Goal: Task Accomplishment & Management: Use online tool/utility

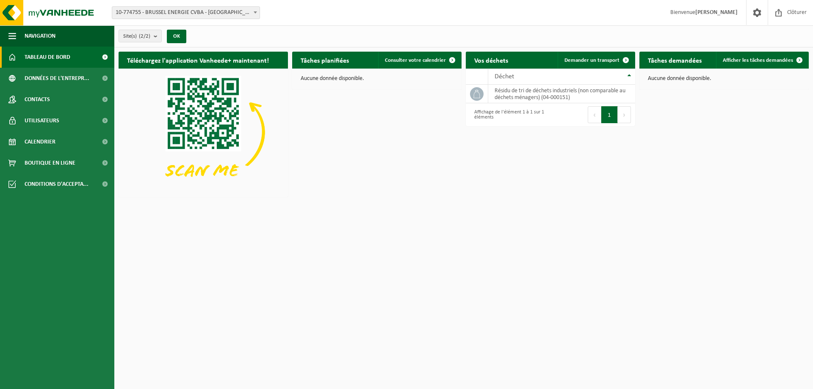
click at [235, 10] on span "10-774755 - BRUSSEL ENERGIE CVBA - [GEOGRAPHIC_DATA]" at bounding box center [185, 13] width 147 height 12
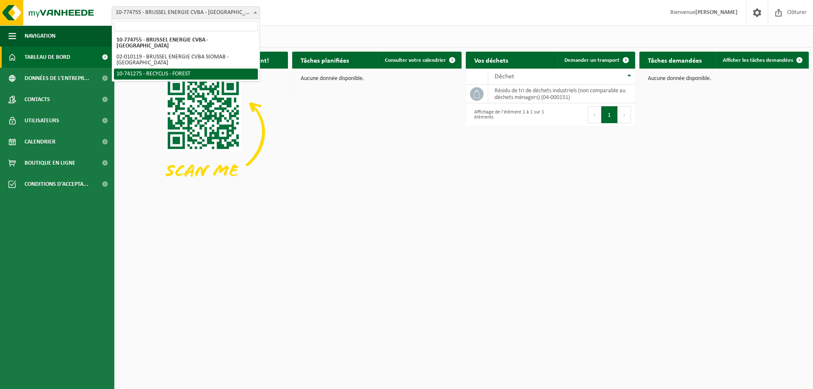
select select "118360"
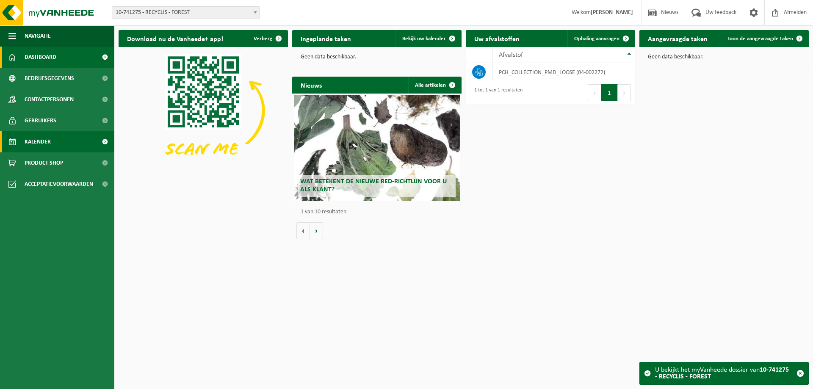
click at [47, 143] on span "Kalender" at bounding box center [38, 141] width 26 height 21
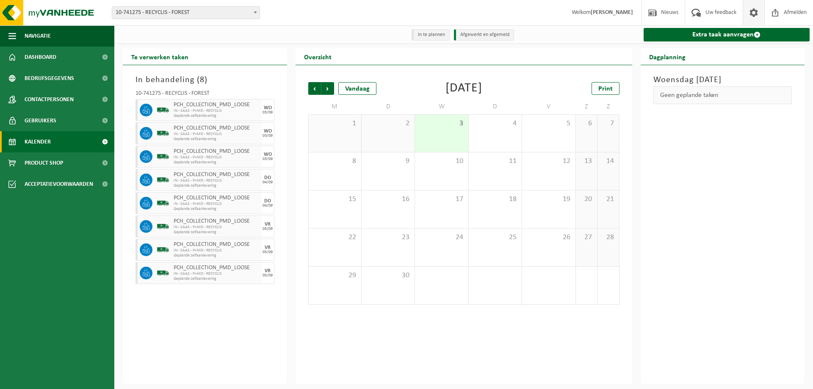
click at [754, 10] on span at bounding box center [754, 12] width 13 height 25
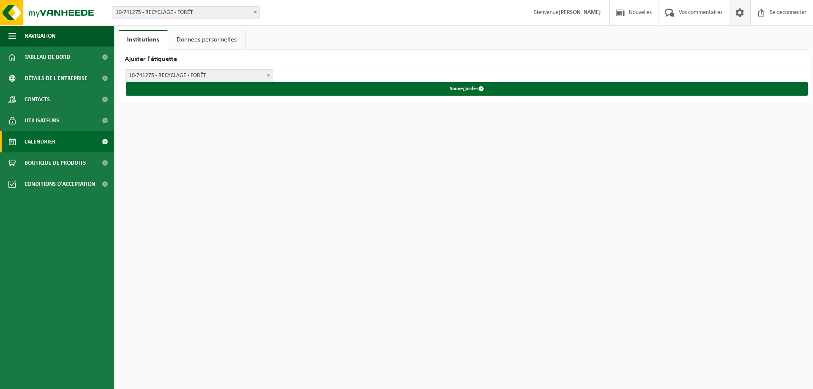
click at [47, 141] on font "Calendrier" at bounding box center [40, 142] width 31 height 6
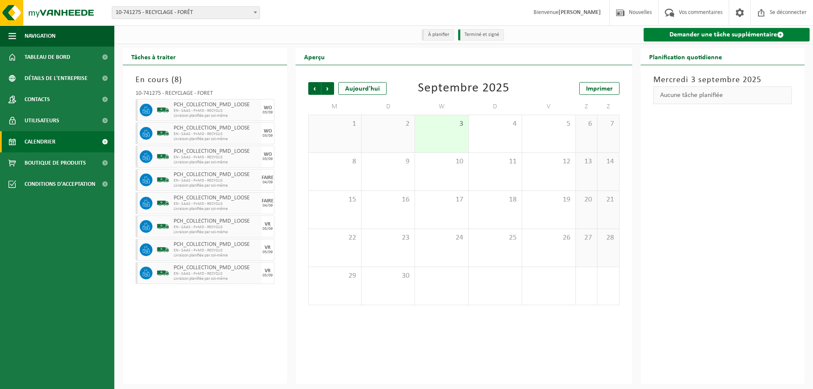
click at [735, 36] on font "Demander une tâche supplémentaire" at bounding box center [724, 34] width 108 height 7
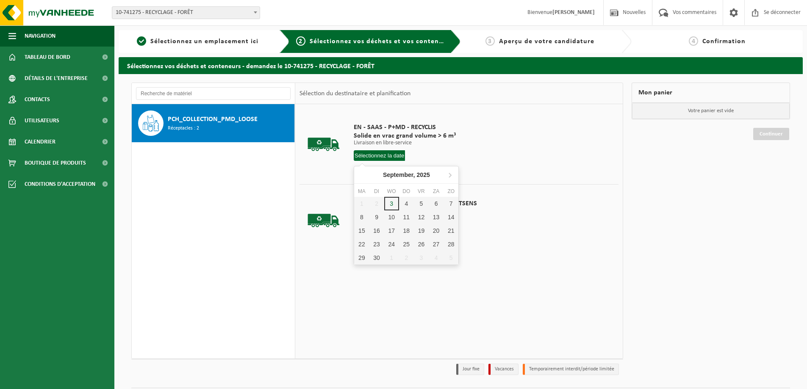
click at [377, 154] on input "text" at bounding box center [379, 155] width 51 height 11
click at [359, 227] on div "8" at bounding box center [362, 226] width 16 height 14
type input "Van [DATE]"
type input "2025-09-08"
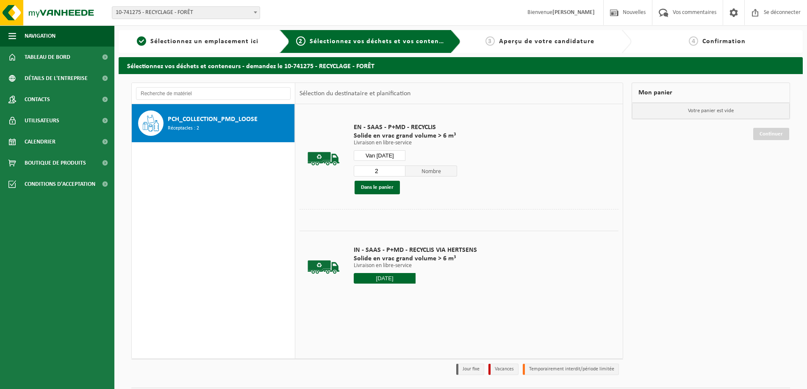
type input "2"
click at [397, 168] on input "2" at bounding box center [380, 171] width 52 height 11
click at [383, 188] on font "Dans le panier" at bounding box center [377, 188] width 33 height 6
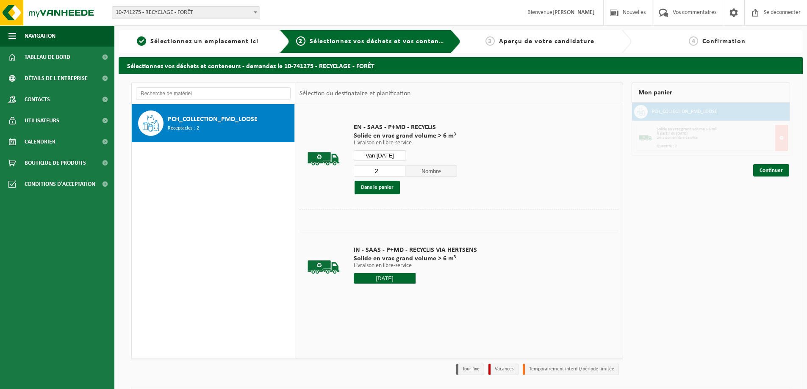
click at [380, 157] on input "Van 2025-09-08" at bounding box center [380, 155] width 52 height 11
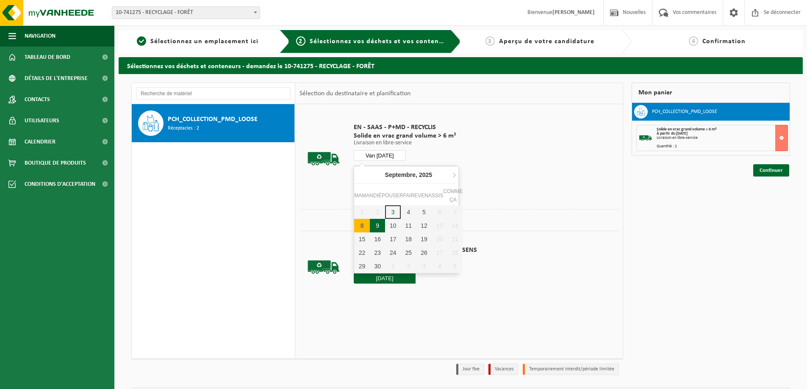
click at [372, 224] on div "9" at bounding box center [378, 226] width 16 height 14
type input "Van 2025-09-09"
type input "2025-09-09"
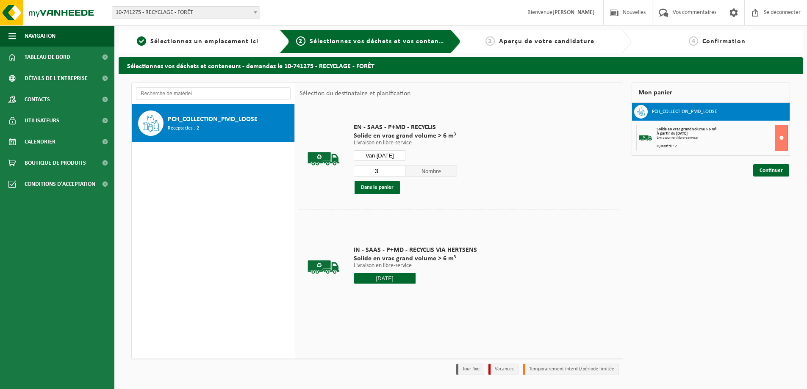
type input "3"
click at [399, 168] on input "3" at bounding box center [380, 171] width 52 height 11
click at [383, 185] on font "Dans le panier" at bounding box center [377, 188] width 33 height 6
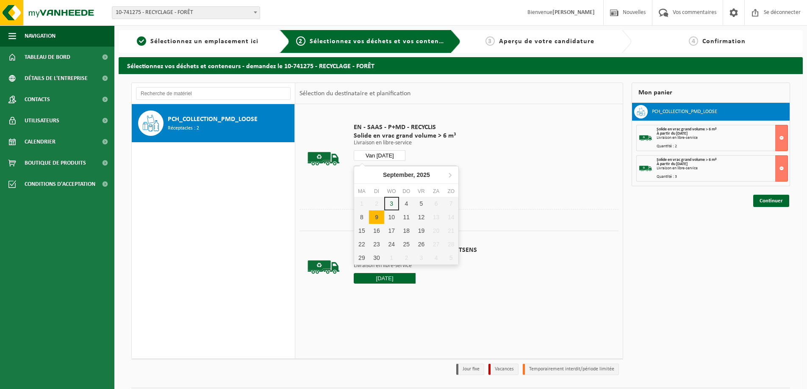
click at [389, 156] on input "Van 2025-09-09" at bounding box center [380, 155] width 52 height 11
click at [391, 225] on font "10" at bounding box center [393, 225] width 7 height 7
type input "Van 2025-09-10"
type input "2025-09-10"
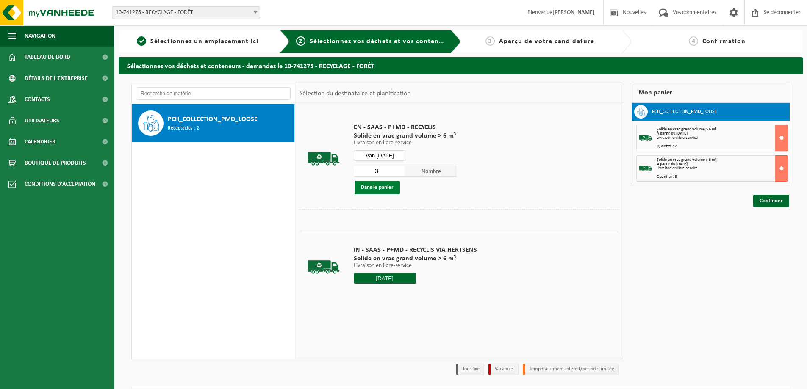
click at [389, 186] on font "Dans le panier" at bounding box center [377, 188] width 33 height 6
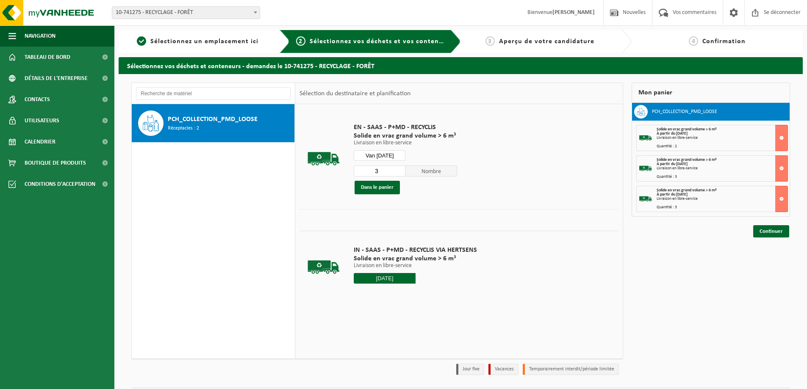
click at [390, 157] on input "Van 2025-09-10" at bounding box center [380, 155] width 52 height 11
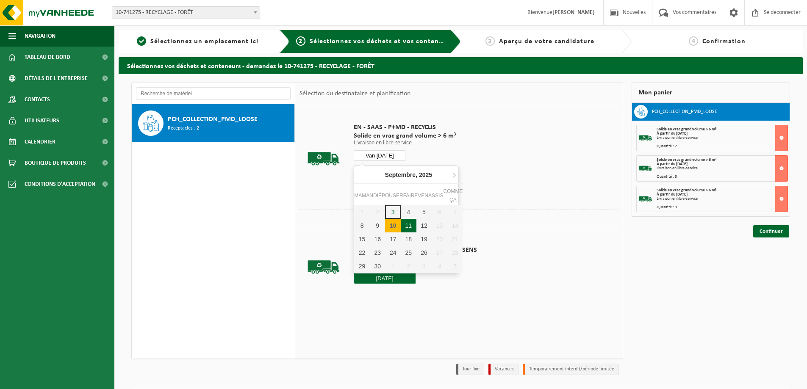
click at [404, 227] on div "11" at bounding box center [409, 226] width 16 height 14
type input "Van 2025-09-11"
type input "2025-09-11"
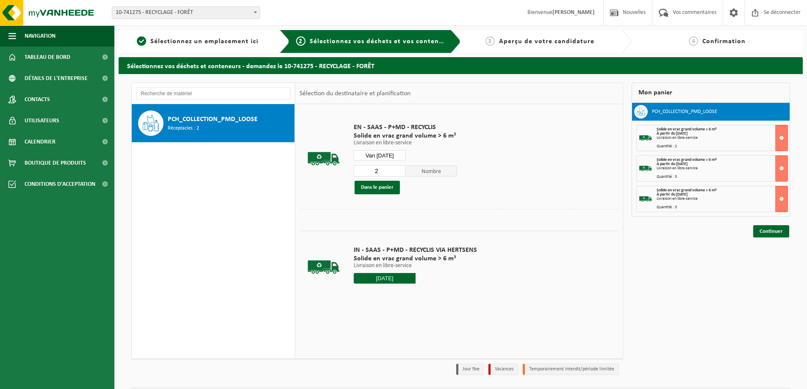
type input "2"
click at [398, 174] on input "2" at bounding box center [380, 171] width 52 height 11
click at [392, 188] on font "Dans le panier" at bounding box center [377, 188] width 33 height 6
click at [393, 158] on input "Van 2025-09-11" at bounding box center [380, 155] width 52 height 11
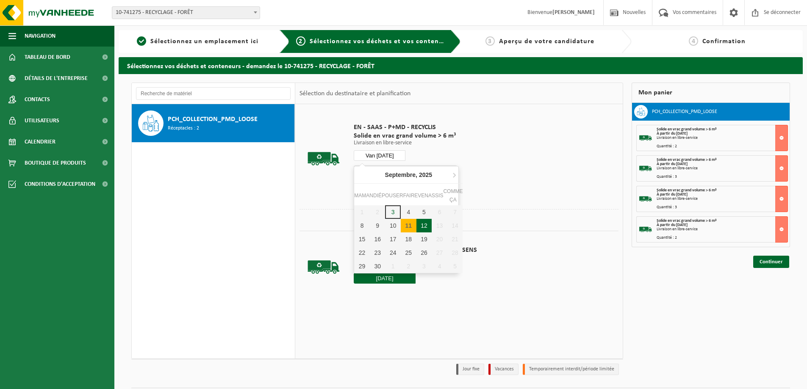
click at [422, 223] on font "12" at bounding box center [424, 225] width 7 height 7
type input "Van 2025-09-12"
type input "2025-09-12"
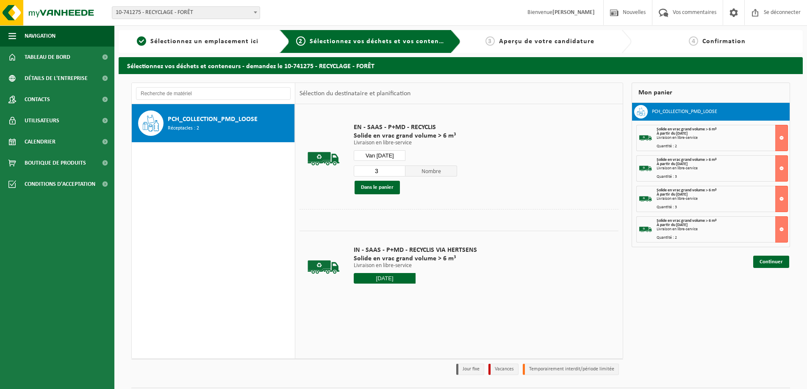
type input "3"
click at [397, 169] on input "3" at bounding box center [380, 171] width 52 height 11
click at [378, 186] on font "Dans le panier" at bounding box center [377, 188] width 33 height 6
click at [770, 290] on font "Continuer" at bounding box center [770, 293] width 23 height 6
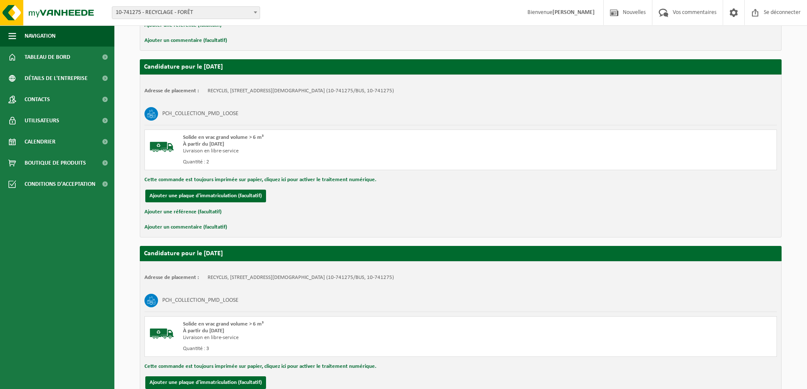
scroll to position [757, 0]
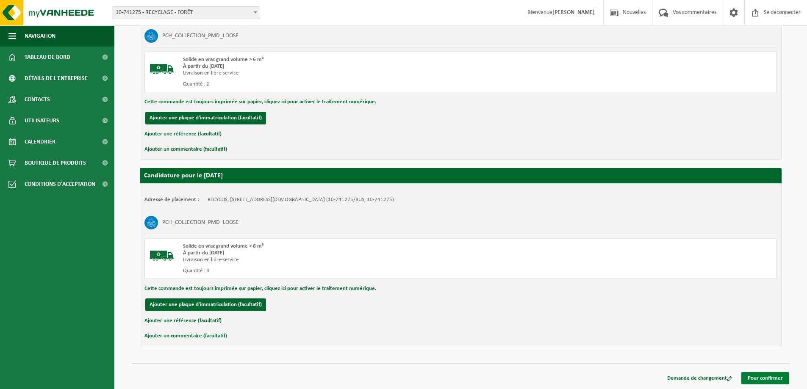
click at [771, 378] on font "Pour confirmer" at bounding box center [765, 379] width 35 height 6
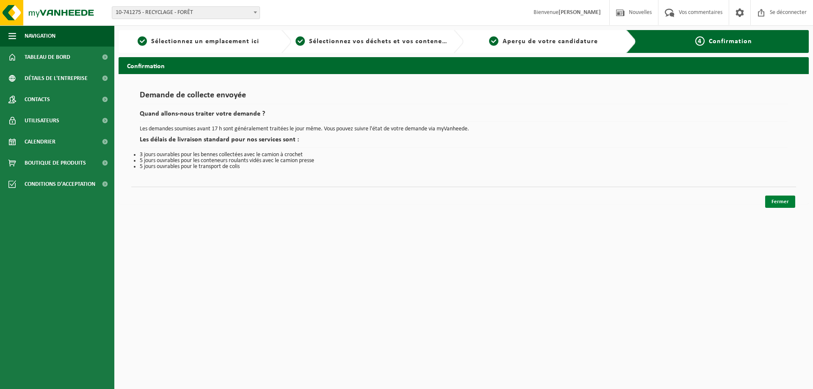
click at [788, 199] on font "Fermer" at bounding box center [780, 202] width 17 height 6
